Goal: Check status: Check status

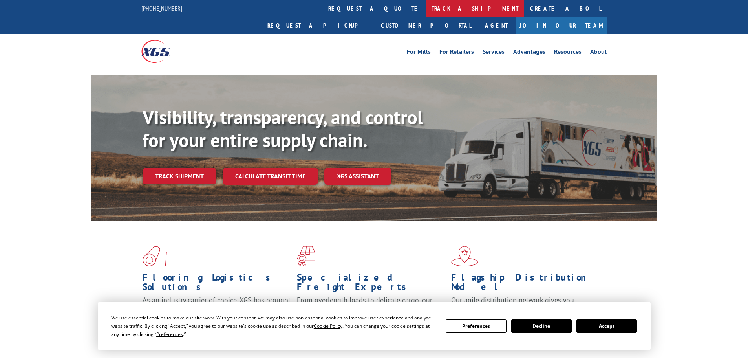
click at [426, 8] on link "track a shipment" at bounding box center [475, 8] width 99 height 17
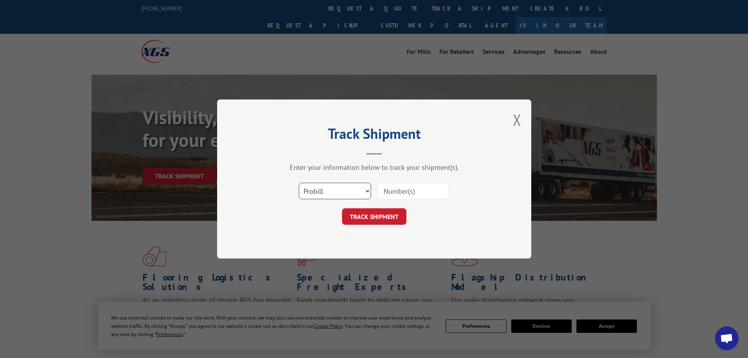
click at [365, 192] on select "Select category... Probill BOL PO" at bounding box center [335, 191] width 72 height 16
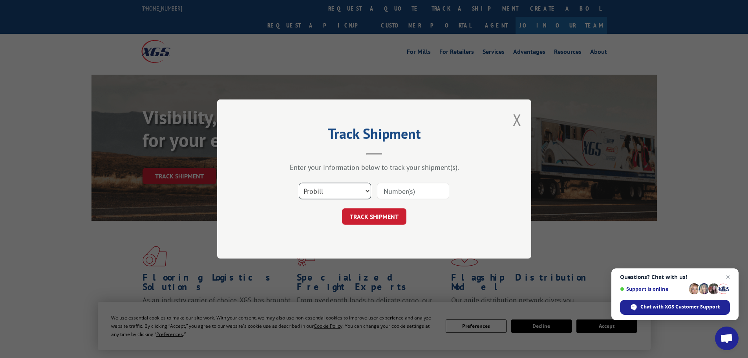
select select "bol"
click at [299, 183] on select "Select category... Probill BOL PO" at bounding box center [335, 191] width 72 height 16
click at [392, 191] on input at bounding box center [413, 191] width 72 height 16
paste input "1252091363"
type input "1252091363"
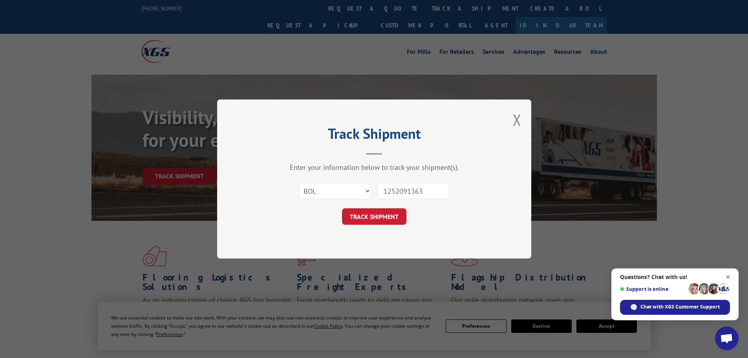
click at [729, 276] on span "Close chat" at bounding box center [728, 277] width 10 height 10
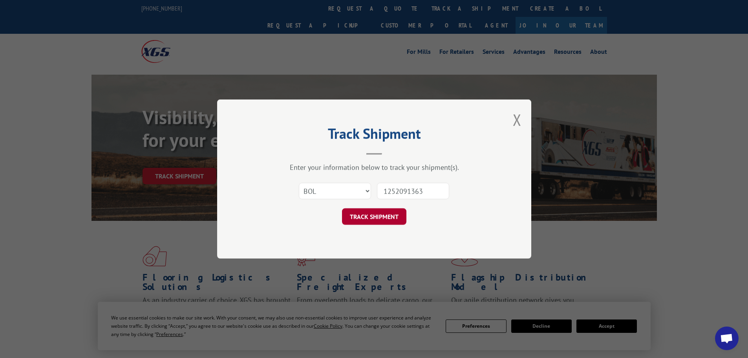
click at [374, 218] on button "TRACK SHIPMENT" at bounding box center [374, 216] width 64 height 16
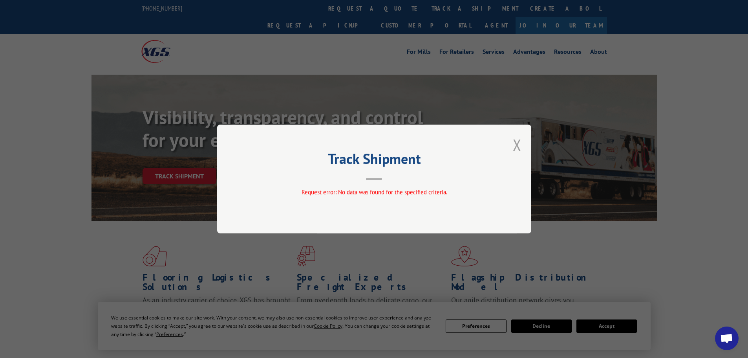
click at [516, 143] on button "Close modal" at bounding box center [517, 144] width 9 height 21
